Goal: Information Seeking & Learning: Check status

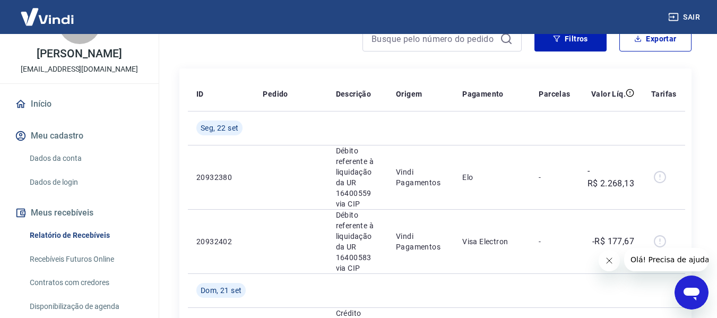
scroll to position [103, 0]
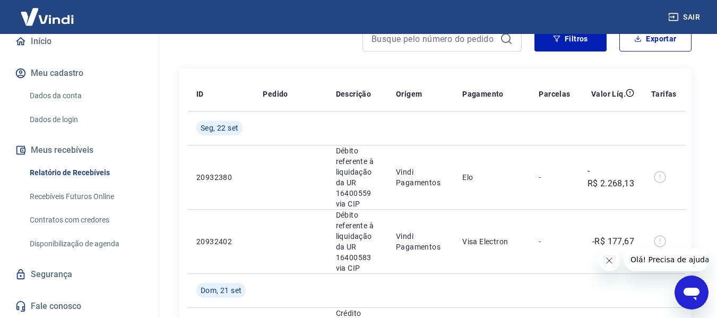
click at [93, 202] on link "Recebíveis Futuros Online" at bounding box center [85, 197] width 120 height 22
click at [96, 195] on link "Recebíveis Futuros Online" at bounding box center [85, 197] width 120 height 22
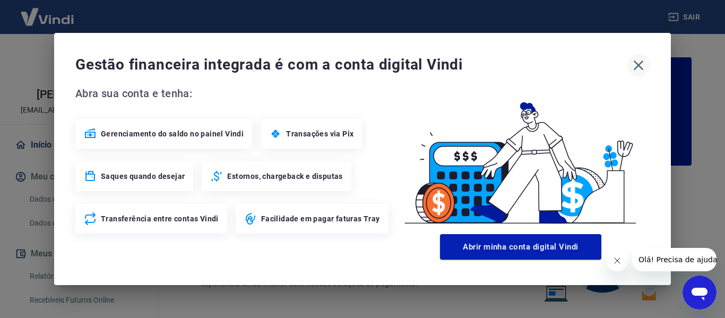
click at [638, 65] on icon "button" at bounding box center [639, 65] width 10 height 10
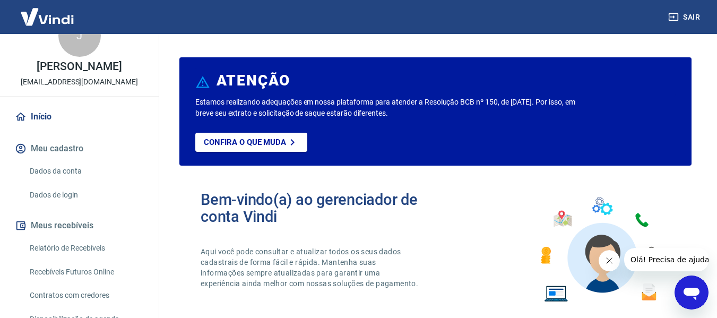
scroll to position [53, 0]
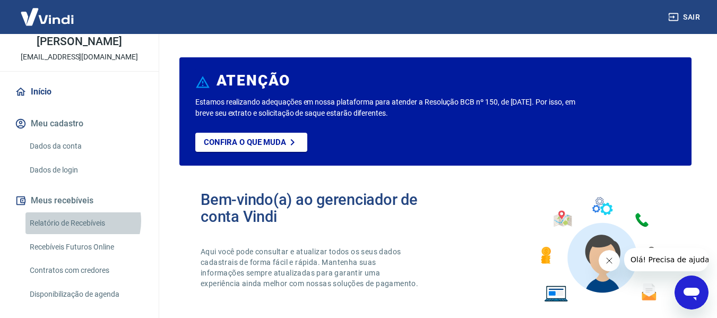
click at [82, 221] on link "Relatório de Recebíveis" at bounding box center [85, 223] width 120 height 22
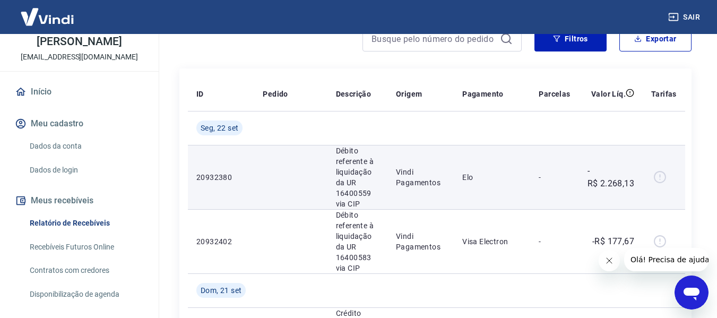
scroll to position [53, 0]
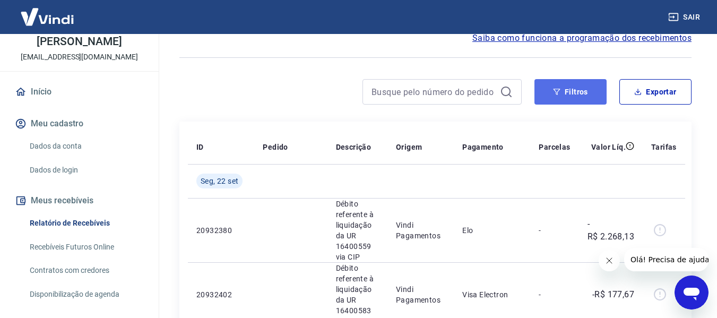
click at [583, 85] on button "Filtros" at bounding box center [570, 91] width 72 height 25
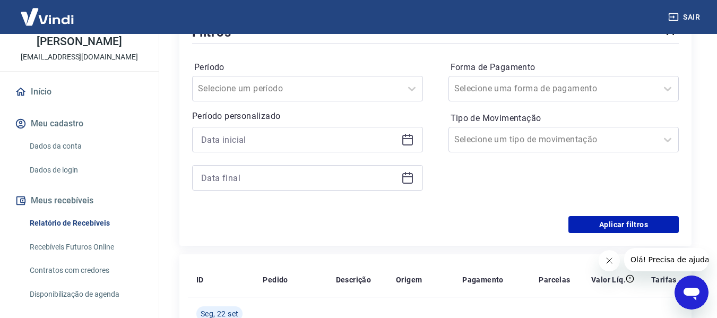
scroll to position [159, 0]
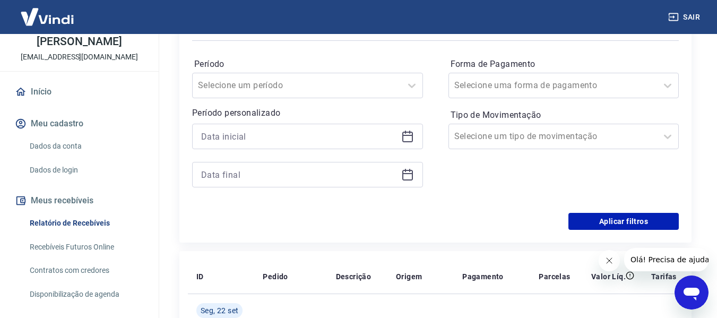
click at [410, 137] on icon at bounding box center [407, 136] width 13 height 13
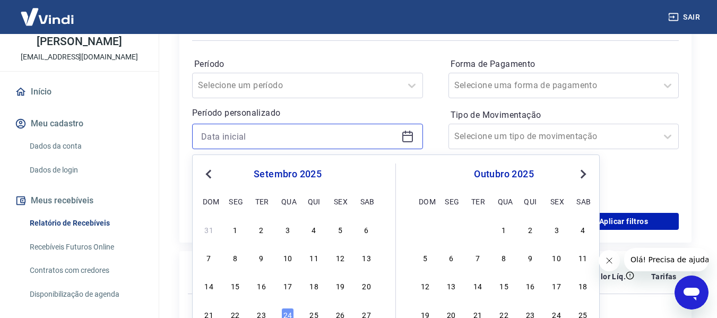
scroll to position [212, 0]
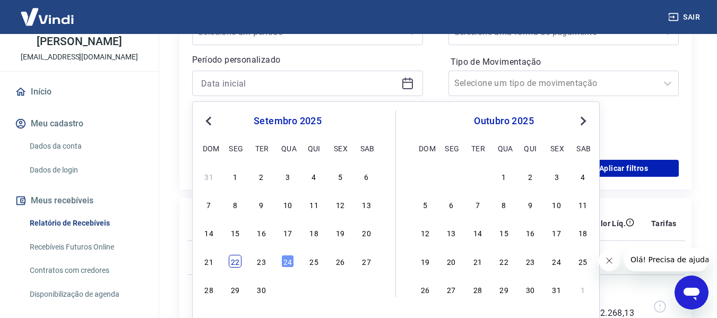
click at [240, 262] on div "22" at bounding box center [235, 261] width 13 height 13
type input "22/09/2025"
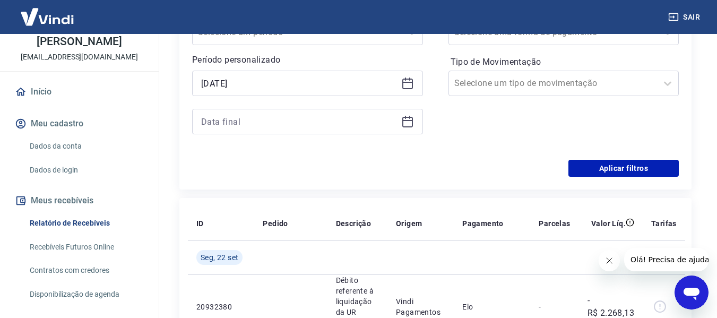
click at [406, 111] on div at bounding box center [307, 121] width 231 height 25
click at [406, 116] on icon at bounding box center [407, 121] width 13 height 13
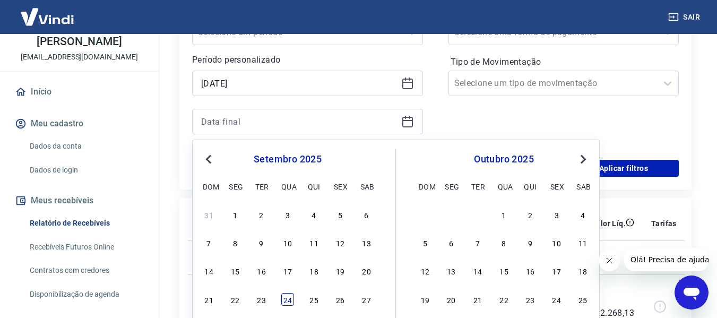
click at [282, 296] on div "24" at bounding box center [287, 299] width 13 height 13
type input "24/09/2025"
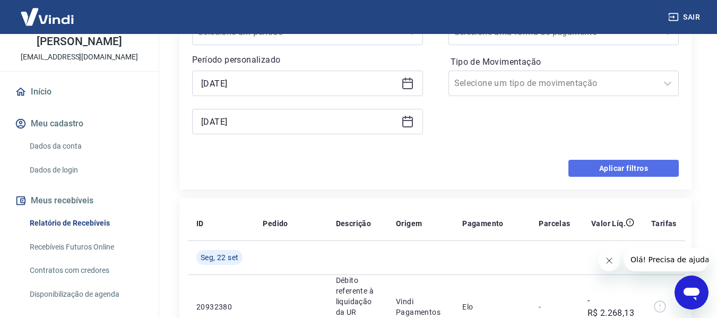
click at [640, 168] on button "Aplicar filtros" at bounding box center [623, 168] width 110 height 17
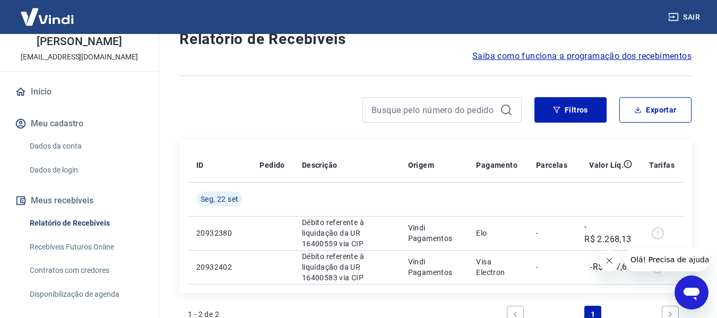
scroll to position [16, 0]
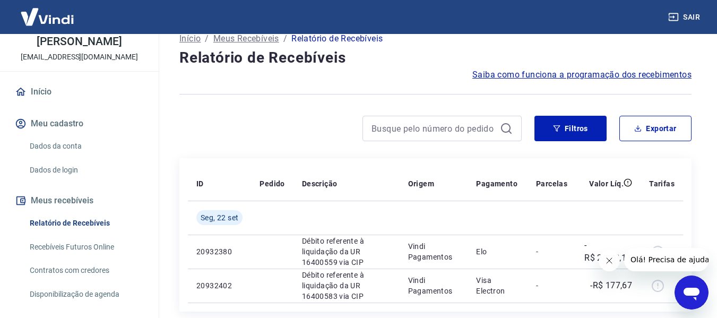
click at [692, 288] on icon "Abrir janela de mensagens" at bounding box center [691, 294] width 16 height 13
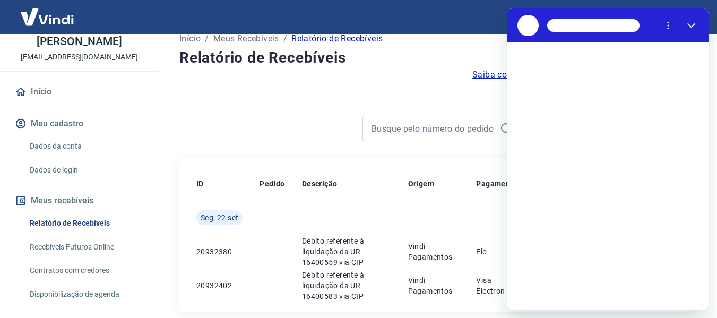
scroll to position [0, 0]
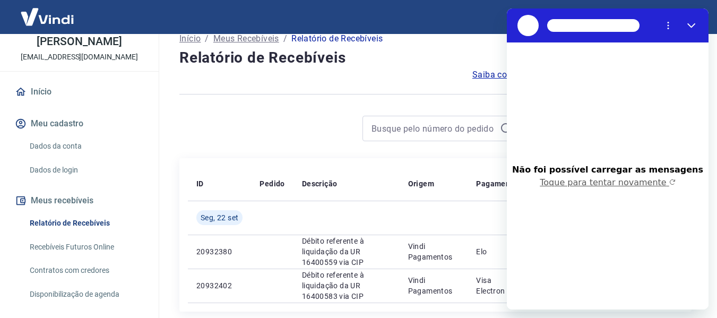
click at [659, 186] on button "Toque para tentar novamente" at bounding box center [607, 182] width 135 height 11
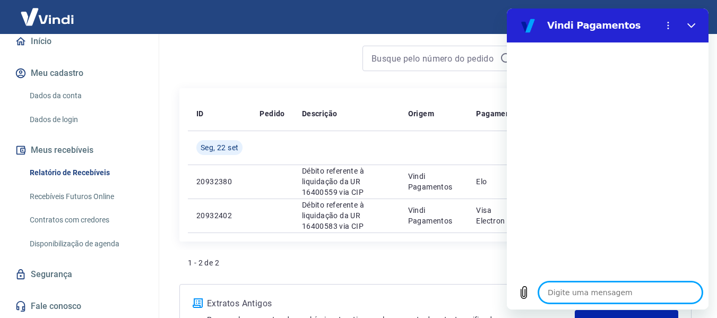
scroll to position [176, 0]
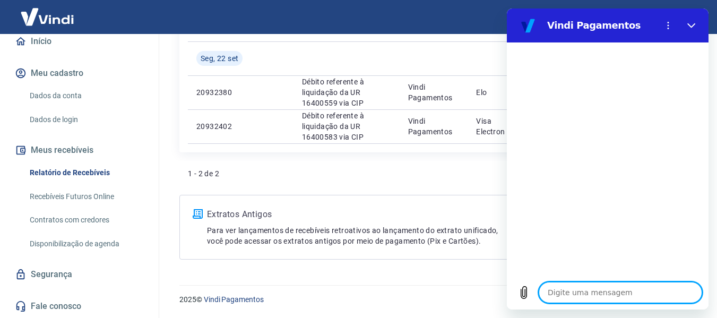
click at [55, 305] on link "Fale conosco" at bounding box center [79, 306] width 133 height 23
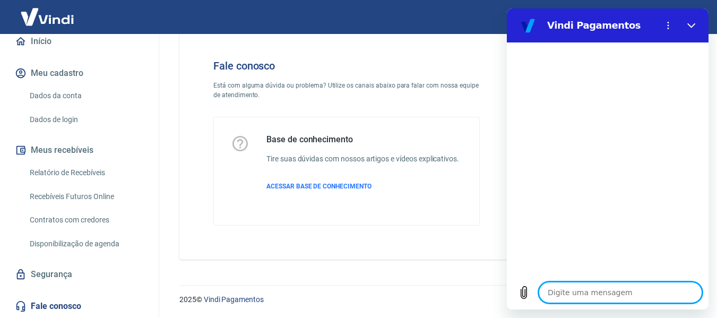
scroll to position [30, 0]
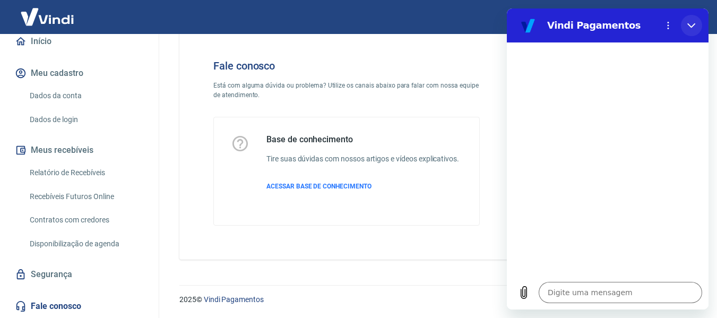
click at [697, 28] on button "Fechar" at bounding box center [691, 25] width 21 height 21
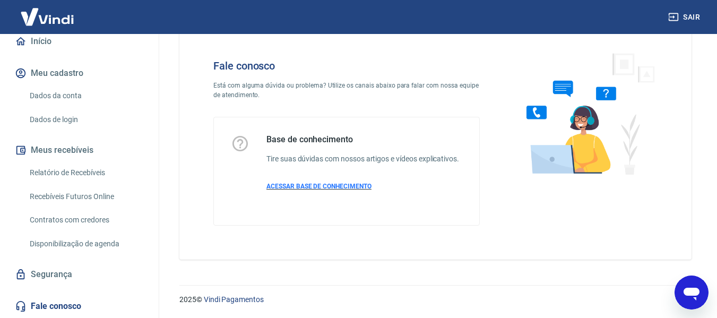
click at [327, 187] on span "ACESSAR BASE DE CONHECIMENTO" at bounding box center [318, 186] width 105 height 7
type textarea "x"
